Goal: Register for event/course

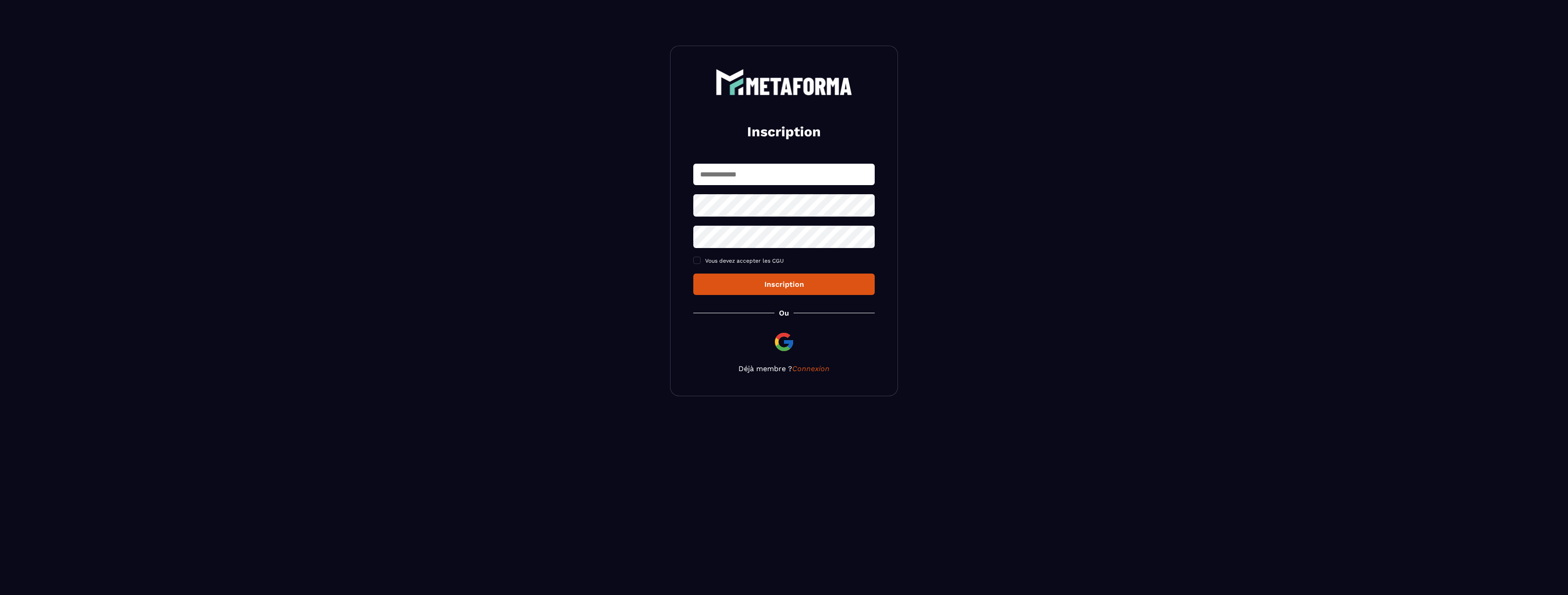
click at [738, 177] on input "text" at bounding box center [784, 174] width 181 height 22
type input "**********"
click at [744, 260] on span "Vous devez accepter les CGU" at bounding box center [745, 260] width 79 height 7
click at [769, 279] on button "Inscription" at bounding box center [784, 284] width 181 height 22
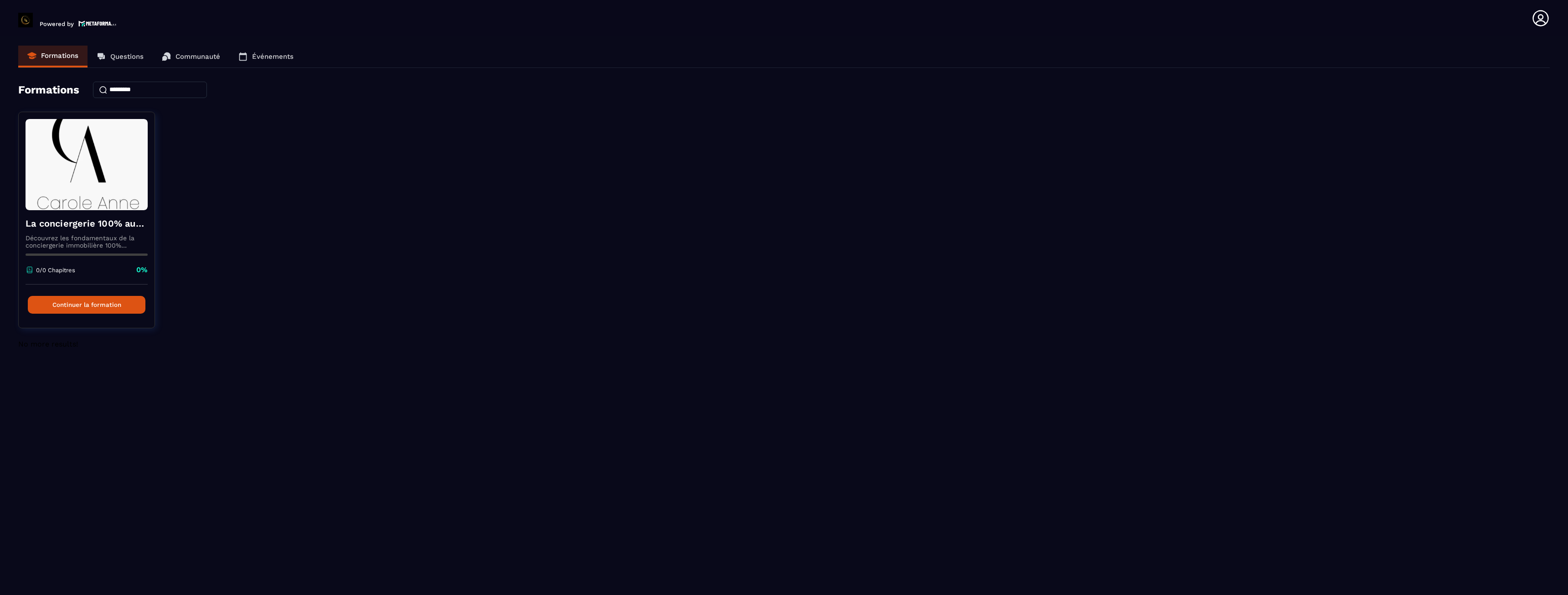
click at [136, 49] on link "Questions" at bounding box center [119, 56] width 65 height 22
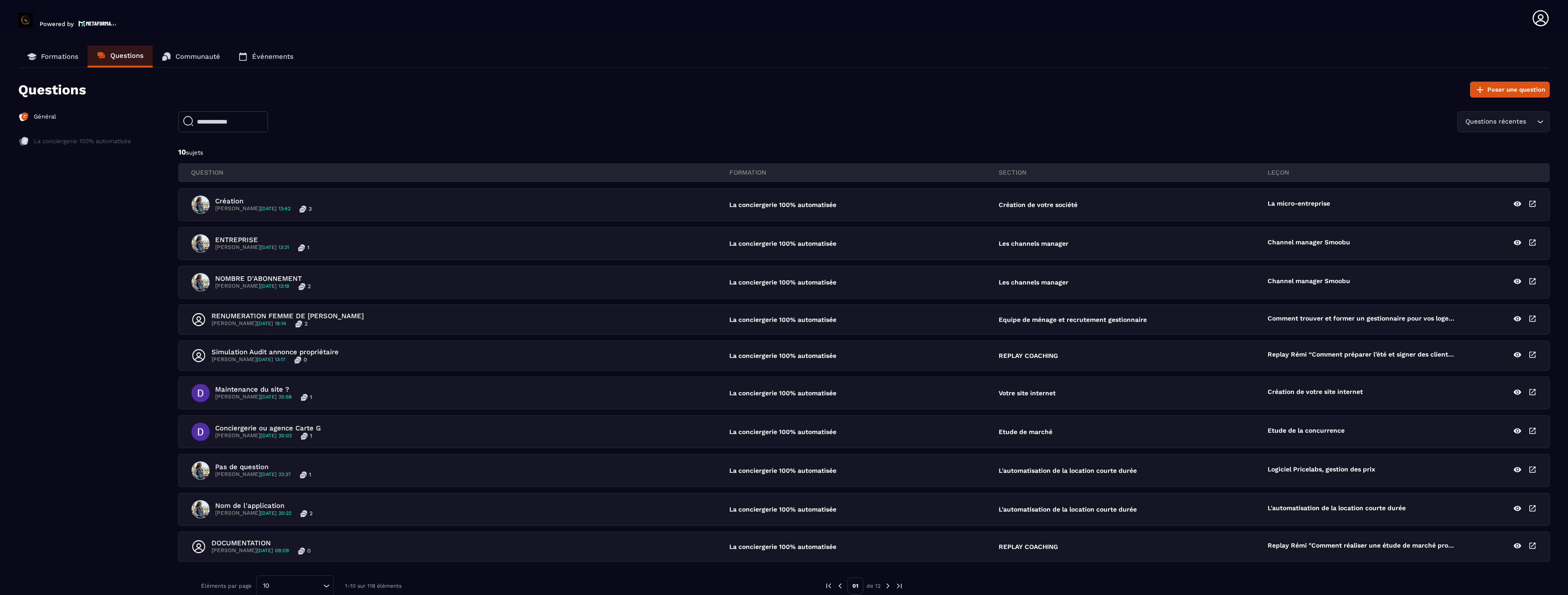
click at [29, 116] on img at bounding box center [23, 116] width 11 height 11
click at [52, 57] on p "Formations" at bounding box center [60, 56] width 37 height 8
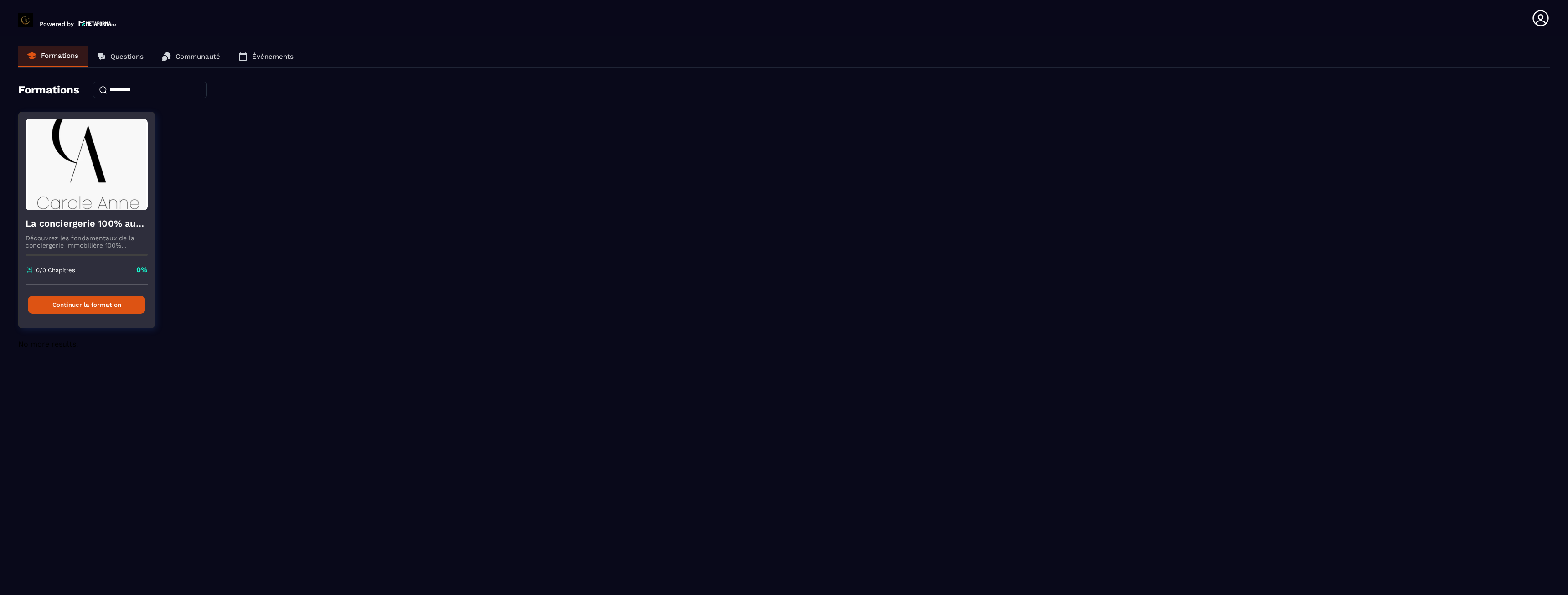
click at [80, 303] on button "Continuer la formation" at bounding box center [86, 305] width 118 height 18
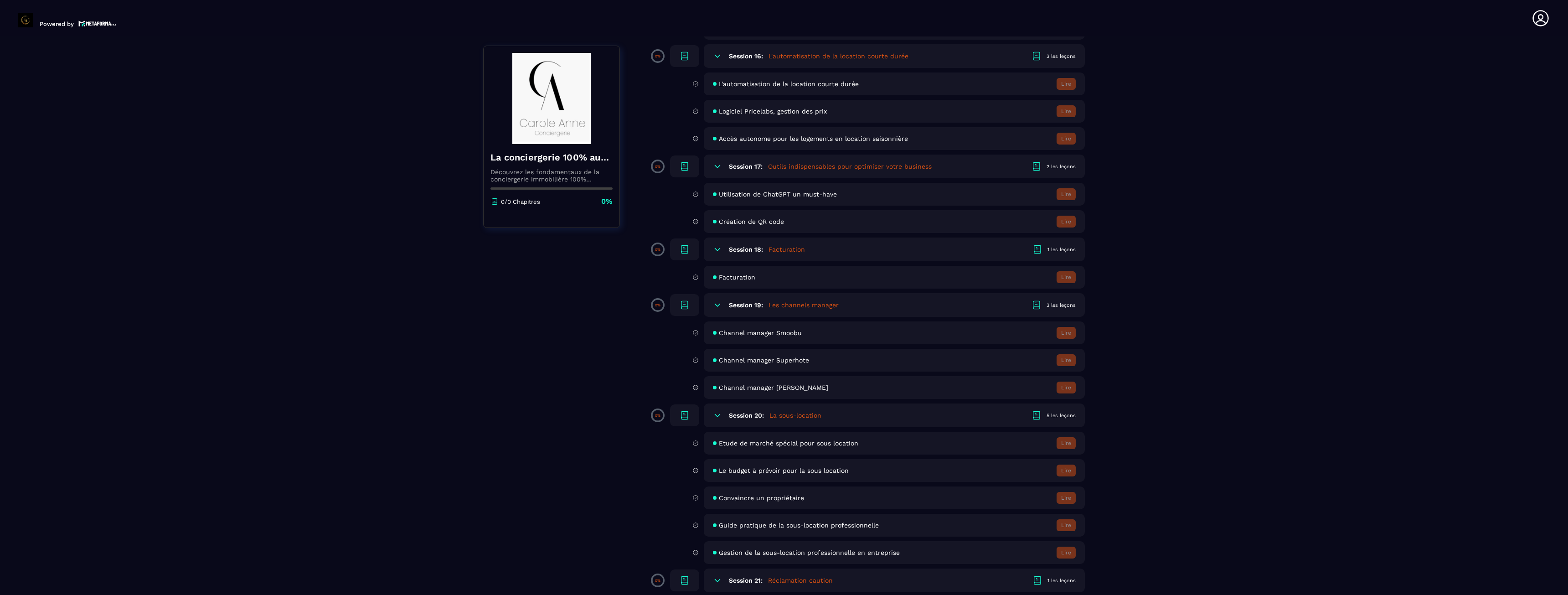
scroll to position [1732, 0]
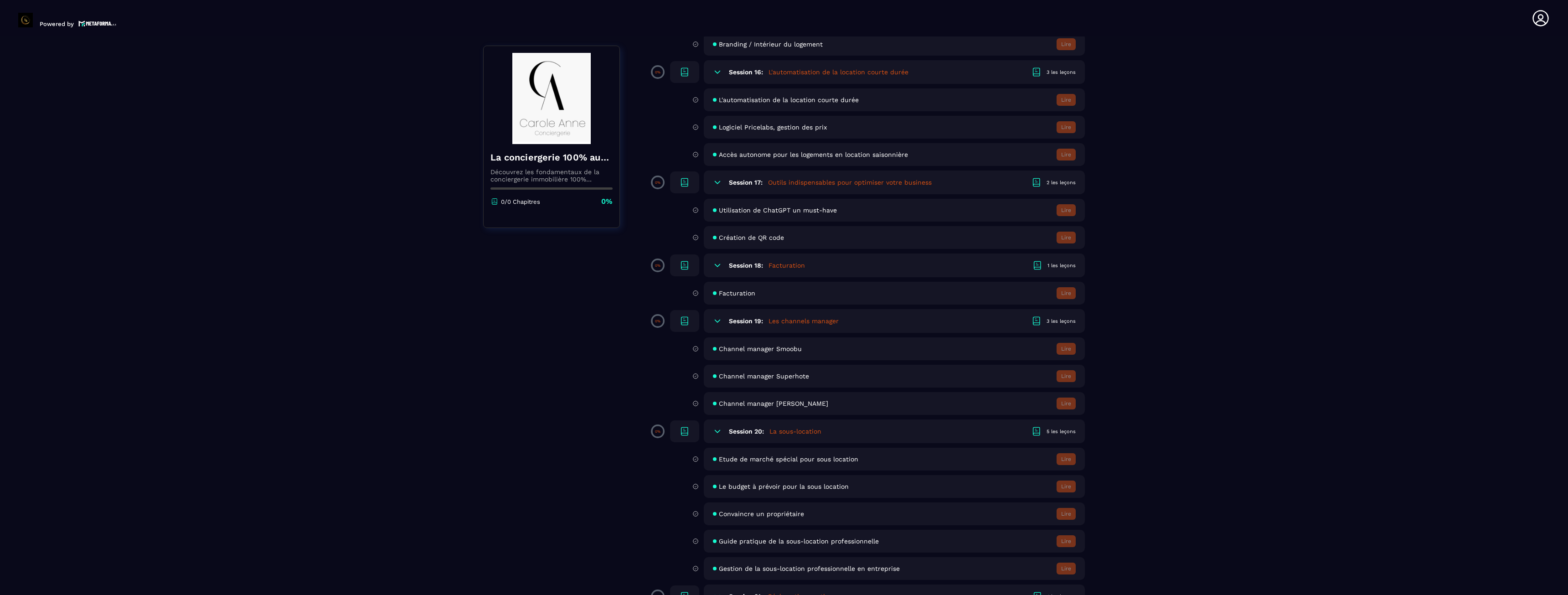
click at [728, 326] on div "Session 19: Les channels manager 3 les leçons" at bounding box center [894, 321] width 381 height 24
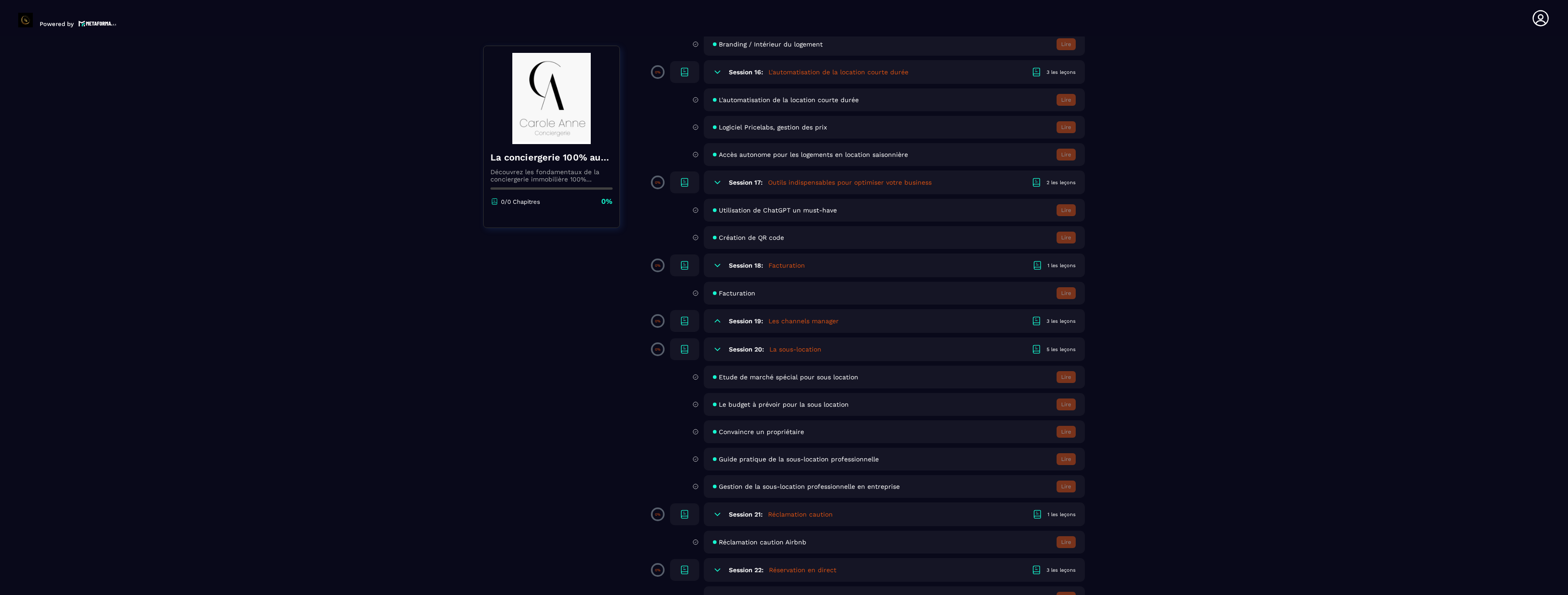
click at [722, 324] on icon at bounding box center [717, 321] width 9 height 9
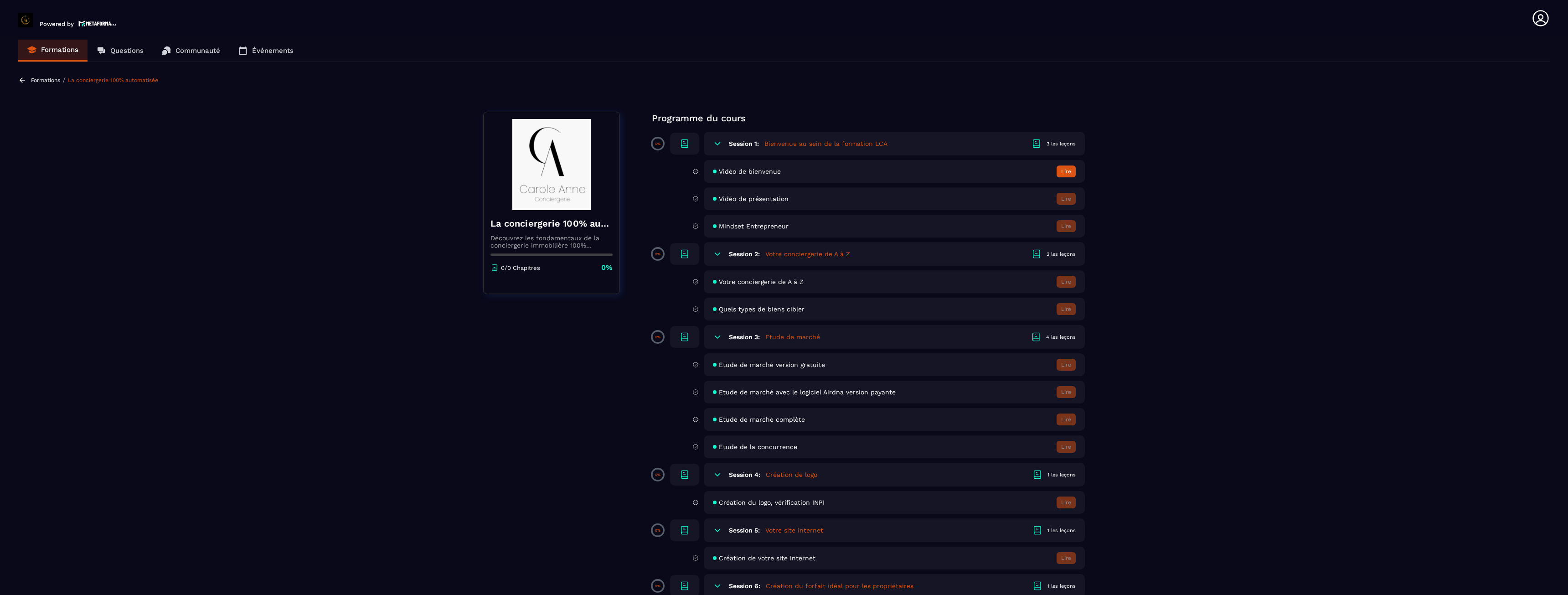
scroll to position [0, 0]
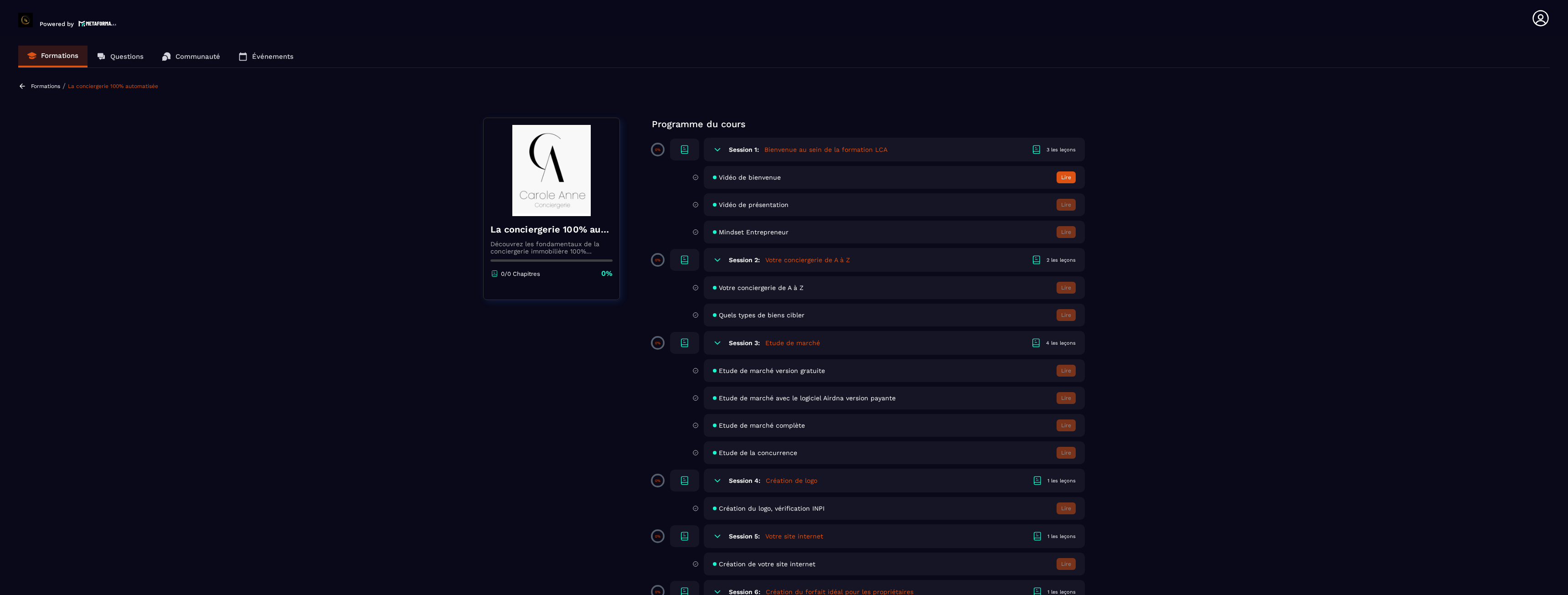
click at [717, 148] on icon at bounding box center [717, 149] width 9 height 9
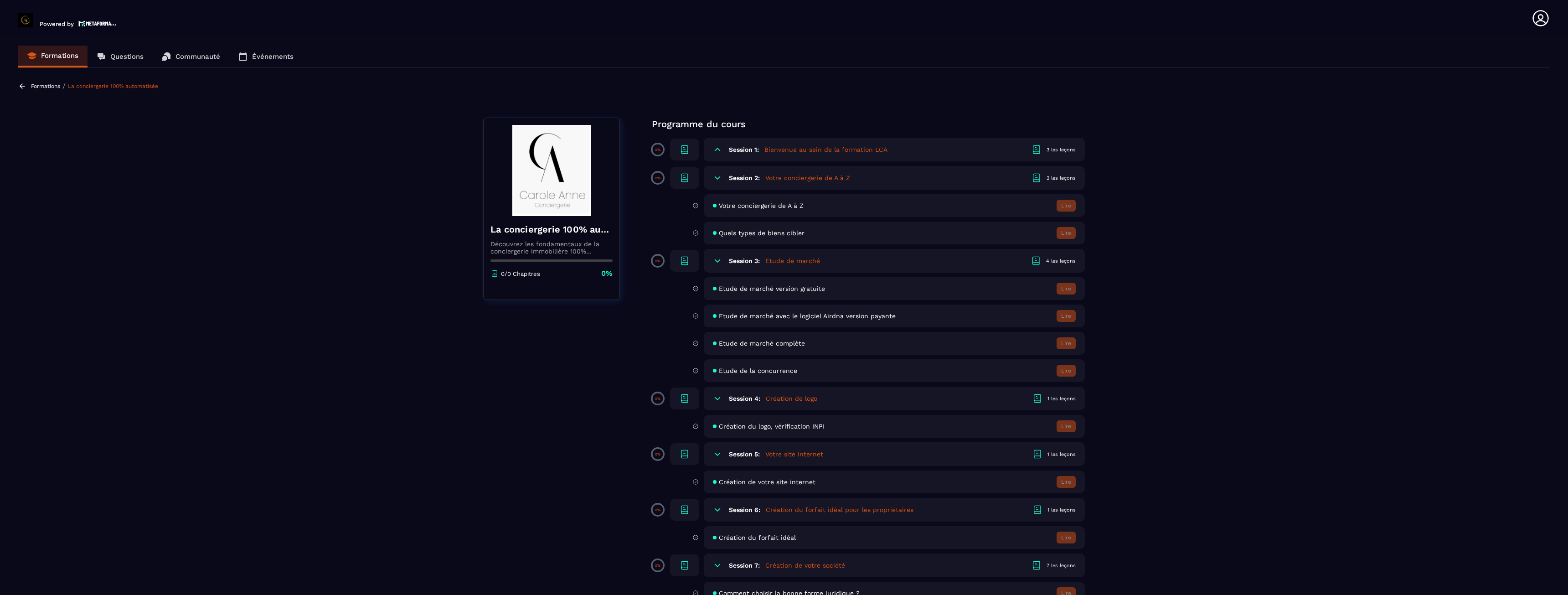
click at [711, 150] on div "Session 1: Bienvenue au sein de la formation LCA 3 les leçons" at bounding box center [894, 150] width 381 height 24
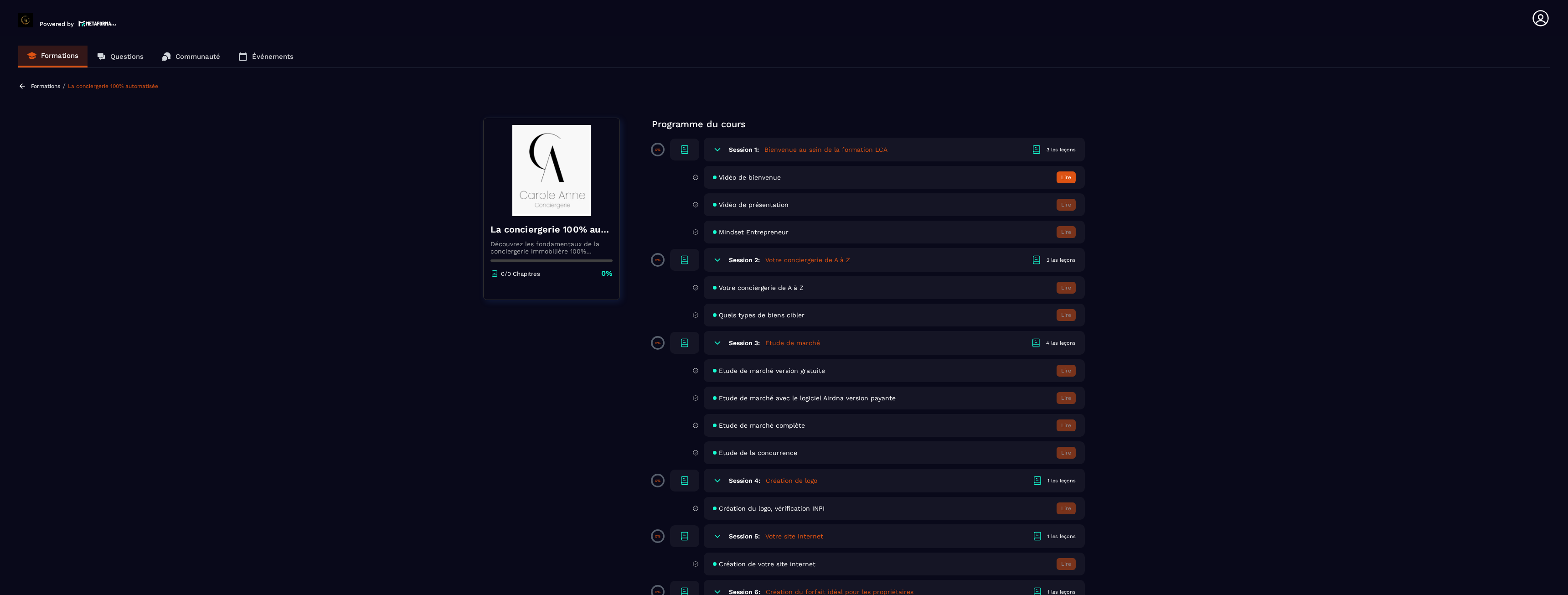
click at [1304, 259] on section "Formations Questions Communauté Événements Formations / La conciergerie 100% au…" at bounding box center [784, 318] width 1568 height 562
click at [186, 54] on p "Communauté" at bounding box center [198, 56] width 45 height 8
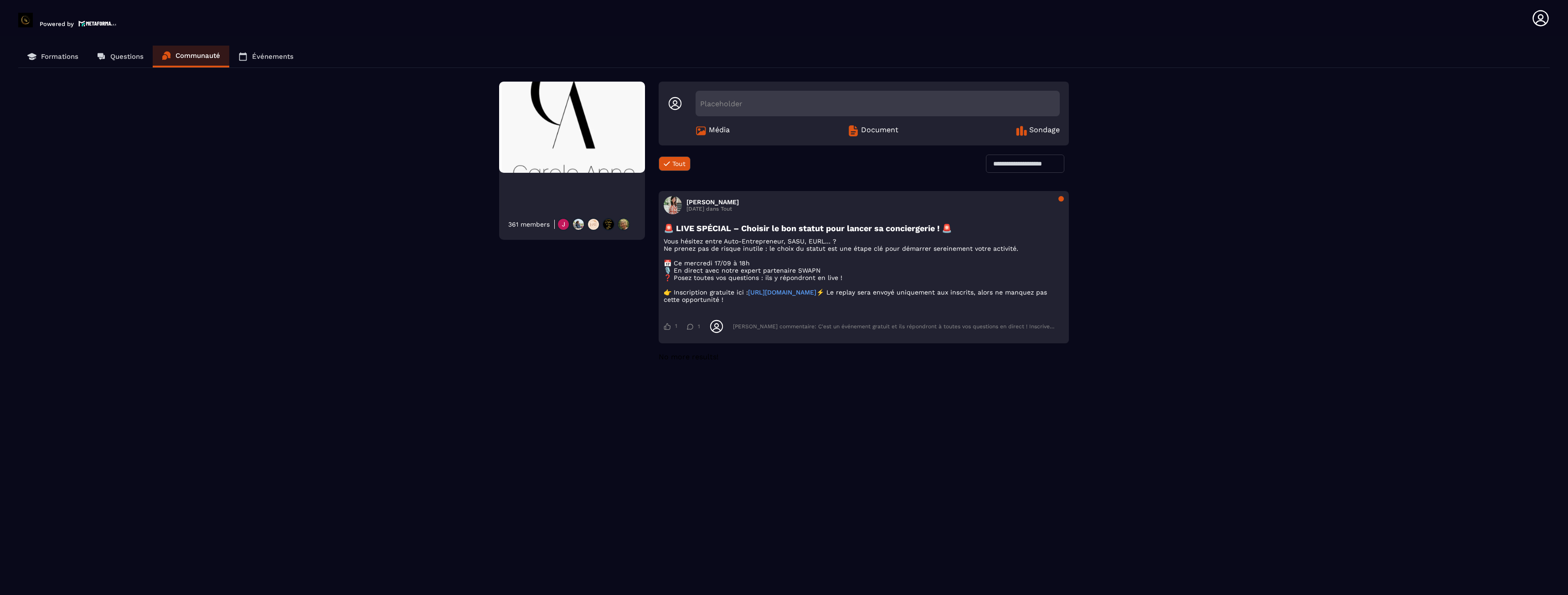
click at [257, 54] on p "Événements" at bounding box center [273, 56] width 42 height 8
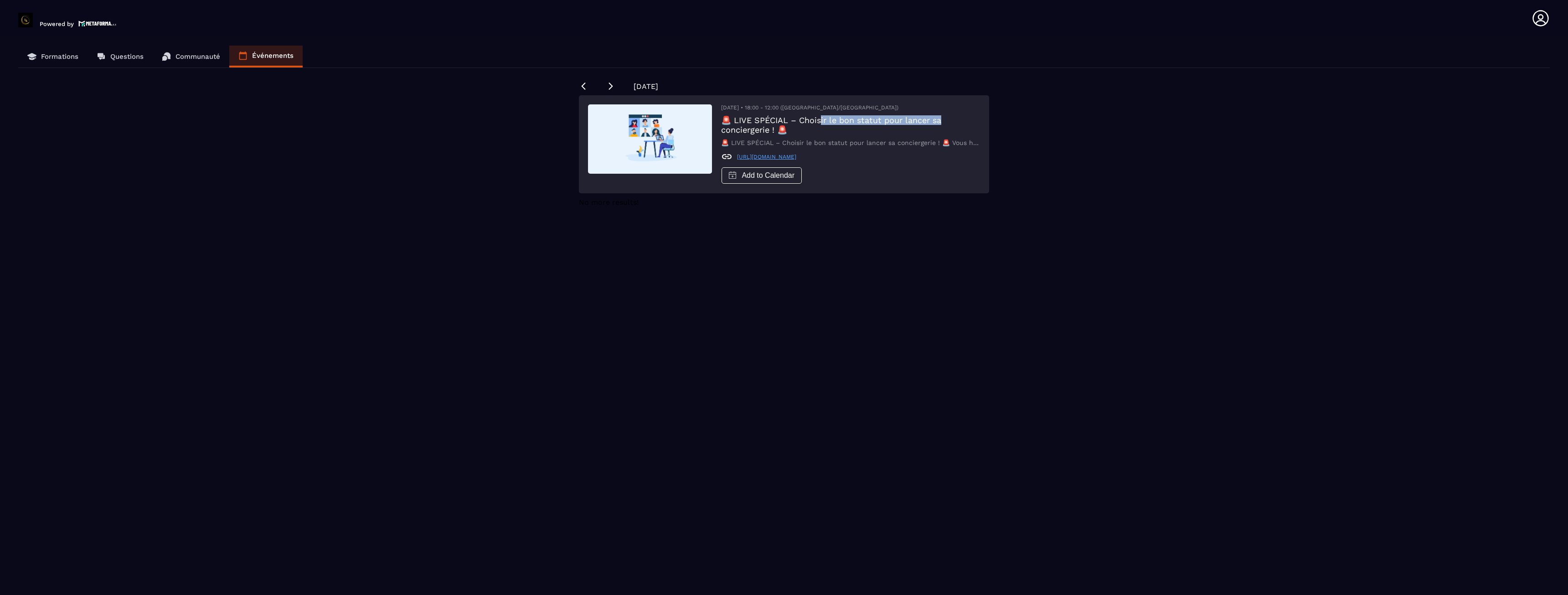
drag, startPoint x: 862, startPoint y: 121, endPoint x: 969, endPoint y: 122, distance: 107.0
click at [969, 122] on h3 "🚨 LIVE SPÉCIAL – Choisir le bon statut pour lancer sa conciergerie ! 🚨" at bounding box center [850, 125] width 259 height 19
click at [1109, 139] on div "Formations Questions Communauté Événements [DATE] [DATE] • 18:00 - 12:00 ([GEOG…" at bounding box center [784, 321] width 1550 height 552
click at [200, 50] on link "Communauté" at bounding box center [191, 56] width 77 height 22
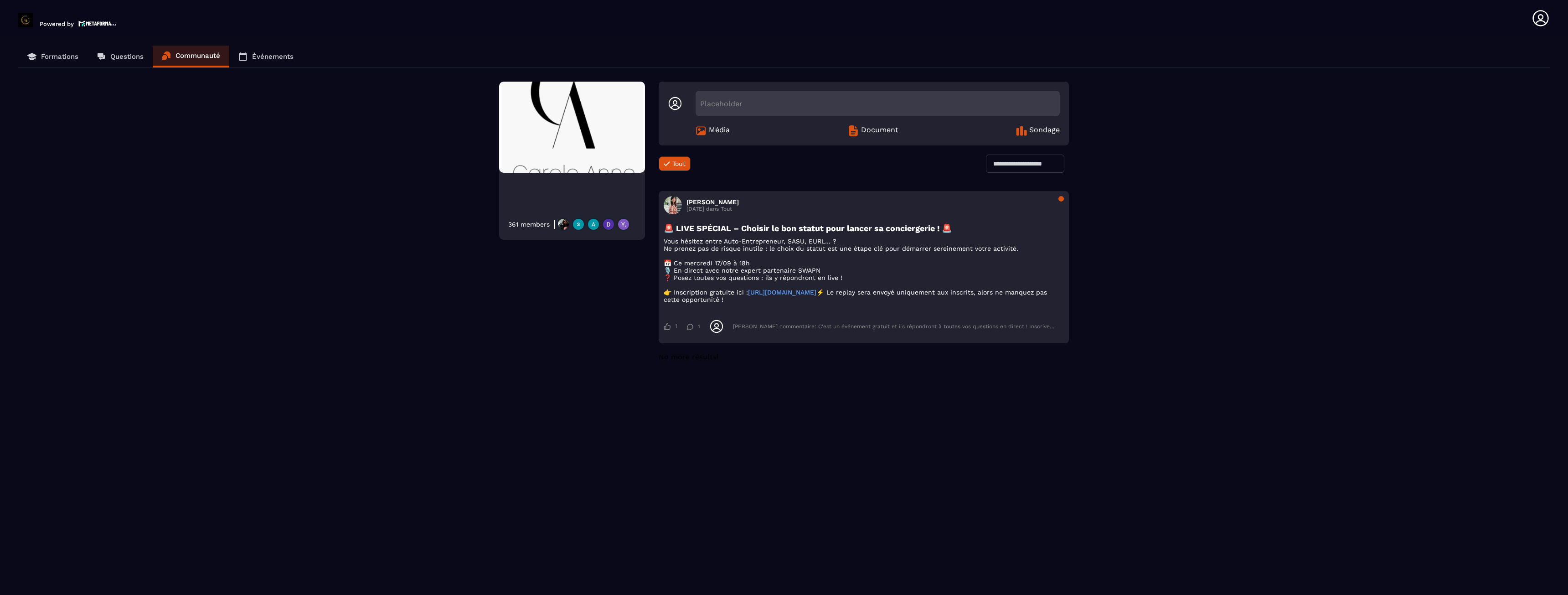
click at [121, 50] on link "Questions" at bounding box center [119, 56] width 65 height 22
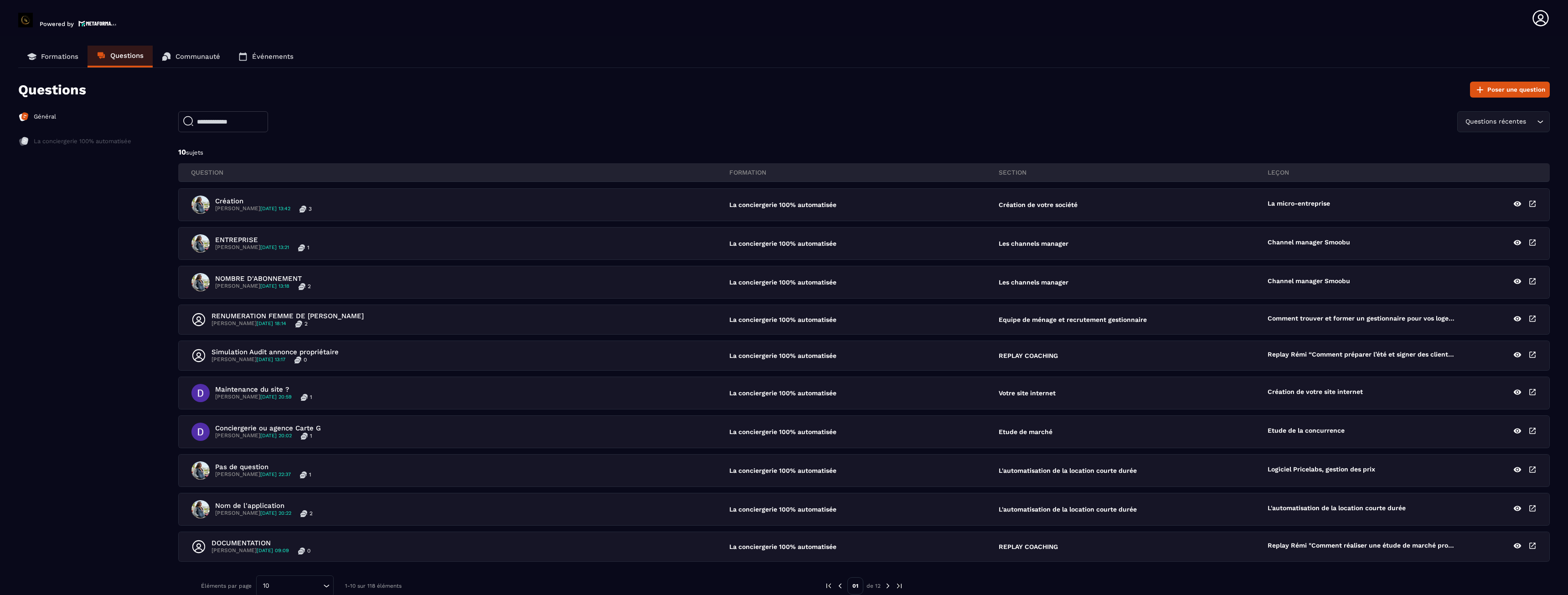
click at [83, 145] on div "La conciergerie 100% automatisée" at bounding box center [75, 141] width 113 height 11
click at [40, 118] on p "Général" at bounding box center [45, 116] width 22 height 8
click at [57, 51] on link "Formations" at bounding box center [52, 56] width 69 height 22
